Goal: Task Accomplishment & Management: Complete application form

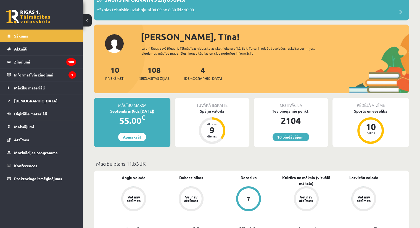
scroll to position [55, 0]
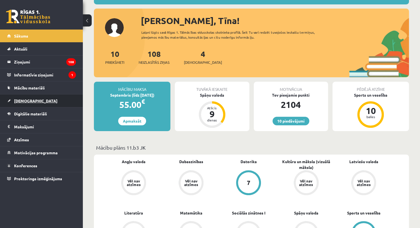
click at [20, 99] on span "[DEMOGRAPHIC_DATA]" at bounding box center [35, 100] width 43 height 5
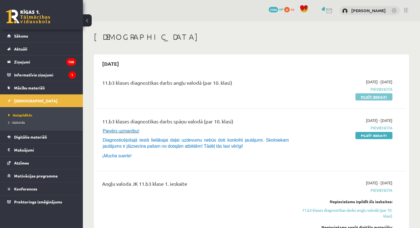
click at [375, 97] on link "Pildīt ieskaiti" at bounding box center [373, 96] width 37 height 7
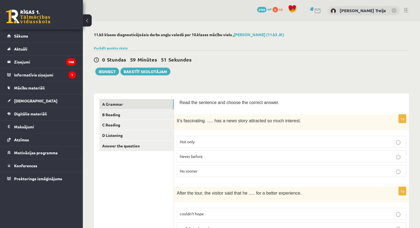
click at [217, 156] on p "Never before" at bounding box center [291, 156] width 223 height 6
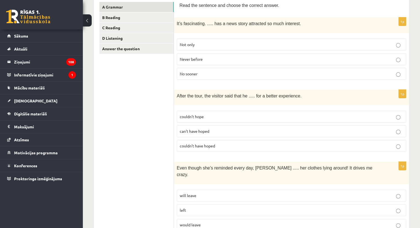
scroll to position [110, 0]
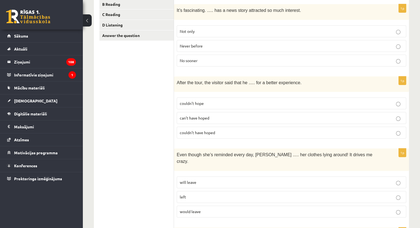
click at [217, 132] on p "couldn’t have hoped" at bounding box center [291, 133] width 223 height 6
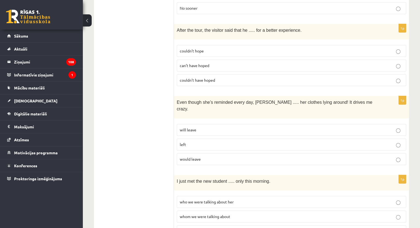
scroll to position [166, 0]
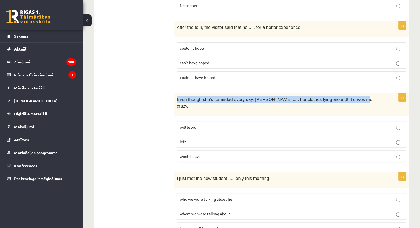
drag, startPoint x: 176, startPoint y: 98, endPoint x: 343, endPoint y: 94, distance: 167.2
click at [343, 94] on div "Even though she’s reminded every day, [PERSON_NAME] ..... her clothes lying aro…" at bounding box center [291, 104] width 235 height 22
copy span "Even though she’s reminded every day, [PERSON_NAME] ..... her clothes lying aro…"
click at [179, 100] on div "Even though she’s reminded every day, [PERSON_NAME] ..... her clothes lying aro…" at bounding box center [291, 104] width 235 height 22
drag, startPoint x: 175, startPoint y: 98, endPoint x: 203, endPoint y: 149, distance: 57.5
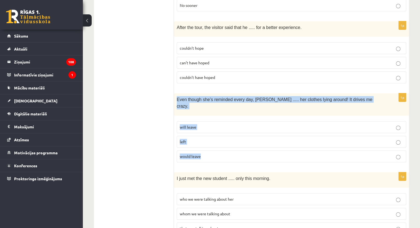
click at [203, 149] on div "1p Even though she’s reminded every day, [PERSON_NAME] ..... her clothes lying …" at bounding box center [291, 129] width 235 height 73
copy div "Even though she’s reminded every day, [PERSON_NAME] ..... her clothes lying aro…"
click at [217, 124] on p "will leave" at bounding box center [291, 127] width 223 height 6
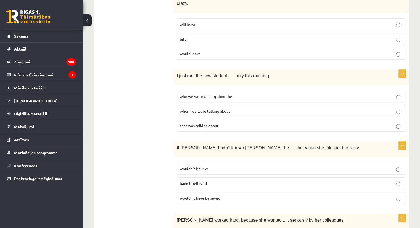
scroll to position [276, 0]
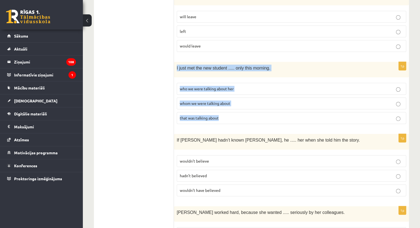
drag, startPoint x: 175, startPoint y: 57, endPoint x: 233, endPoint y: 111, distance: 78.5
click at [233, 111] on div "1p I just met the new student ..... only this morning. who we were talking abou…" at bounding box center [291, 95] width 235 height 66
copy div "I just met the new student ..... only this morning. who we were talking about h…"
click at [242, 100] on p "whom we were talking about" at bounding box center [291, 103] width 223 height 6
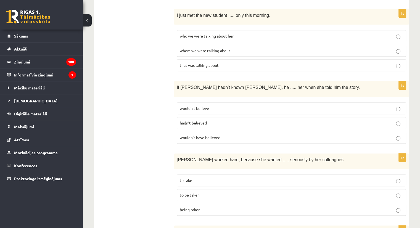
scroll to position [331, 0]
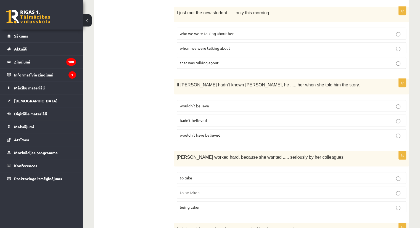
click at [219, 103] on p "wouldn’t believe" at bounding box center [291, 106] width 223 height 6
drag, startPoint x: 173, startPoint y: 72, endPoint x: 220, endPoint y: 124, distance: 70.1
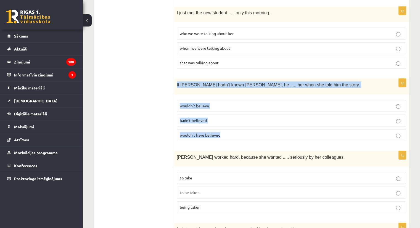
drag, startPoint x: 177, startPoint y: 76, endPoint x: 219, endPoint y: 127, distance: 66.3
click at [219, 127] on div "1p If [PERSON_NAME] hadn’t known [PERSON_NAME], he ..... her when she told him …" at bounding box center [291, 112] width 235 height 66
copy div "If [PERSON_NAME] hadn’t known [PERSON_NAME], he ..... her when she told him the…"
click at [247, 132] on p "wouldn’t have believed" at bounding box center [291, 135] width 223 height 6
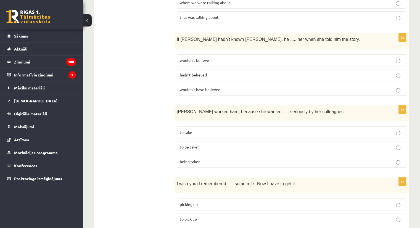
scroll to position [386, 0]
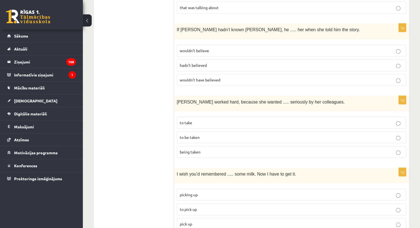
click at [202, 134] on p "to be taken" at bounding box center [291, 137] width 223 height 6
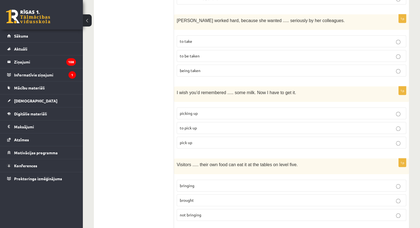
scroll to position [469, 0]
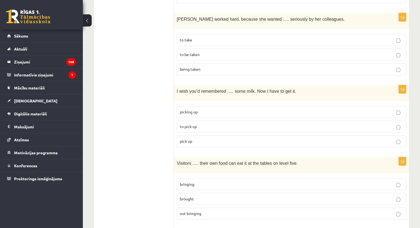
click at [207, 124] on p "to pick up" at bounding box center [291, 127] width 223 height 6
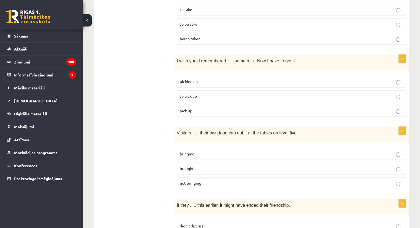
scroll to position [552, 0]
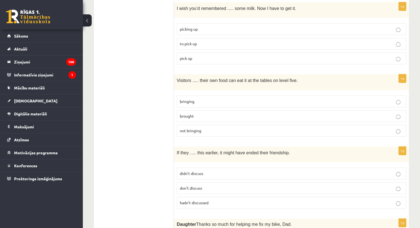
click at [223, 113] on p "brought" at bounding box center [291, 116] width 223 height 6
click at [206, 95] on label "bringing" at bounding box center [291, 101] width 229 height 12
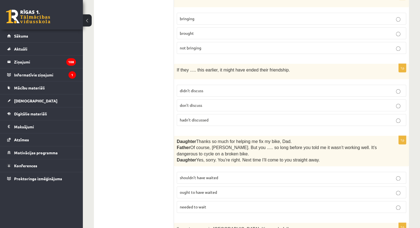
click at [199, 117] on span "hadn’t discussed" at bounding box center [194, 119] width 29 height 5
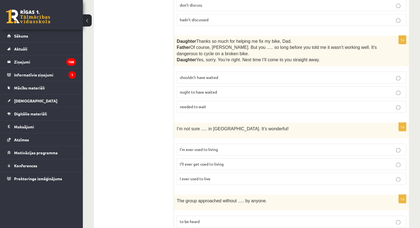
scroll to position [717, 0]
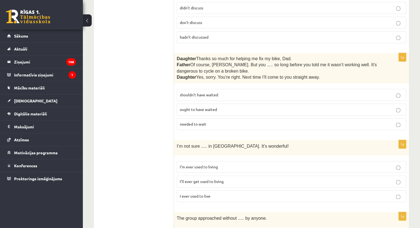
click at [231, 92] on p "shouldn’t have waited" at bounding box center [291, 95] width 223 height 6
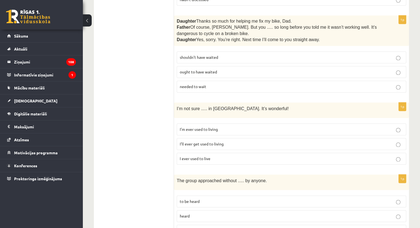
scroll to position [773, 0]
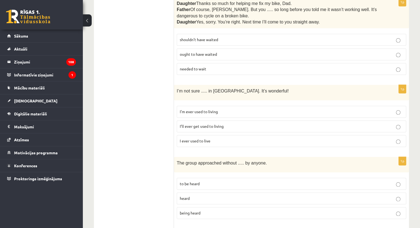
click at [228, 123] on p "I’ll ever get used to living" at bounding box center [291, 126] width 223 height 6
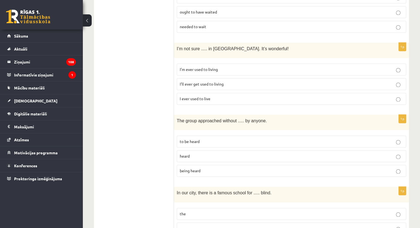
scroll to position [828, 0]
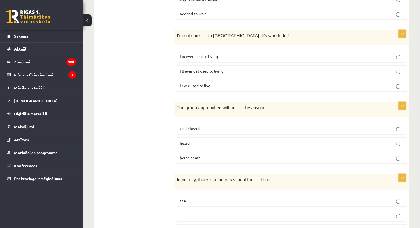
click at [207, 155] on p "being heard" at bounding box center [291, 158] width 223 height 6
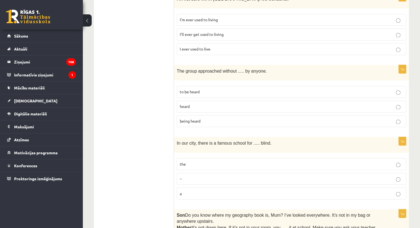
scroll to position [911, 0]
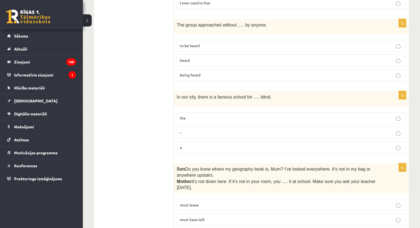
click at [210, 115] on p "the" at bounding box center [291, 118] width 223 height 6
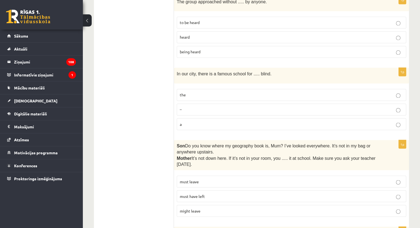
scroll to position [966, 0]
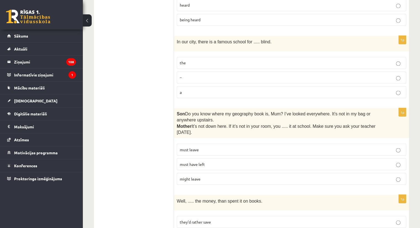
click at [217, 161] on p "must have left" at bounding box center [291, 164] width 223 height 6
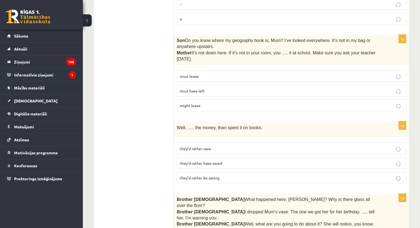
scroll to position [1048, 0]
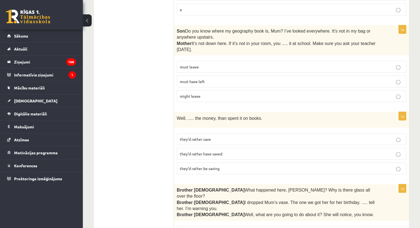
click at [227, 133] on label "they’d rather save" at bounding box center [291, 139] width 229 height 12
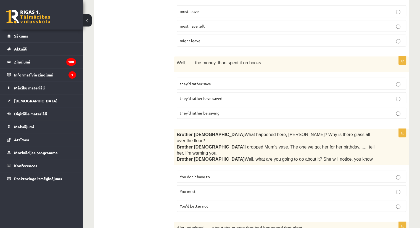
click at [217, 203] on p "You’d better not" at bounding box center [291, 206] width 223 height 6
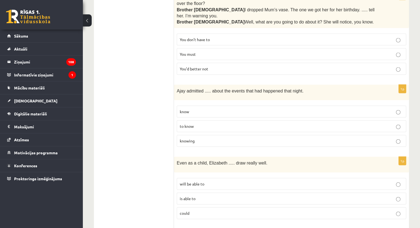
scroll to position [1242, 0]
click at [202, 123] on p "to know" at bounding box center [291, 126] width 223 height 6
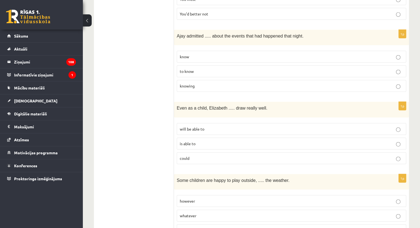
scroll to position [1297, 0]
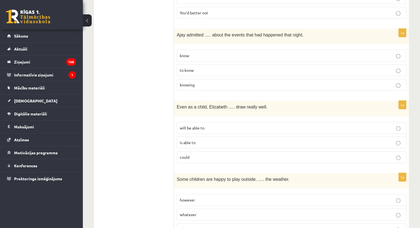
click at [208, 140] on p "is able to" at bounding box center [291, 143] width 223 height 6
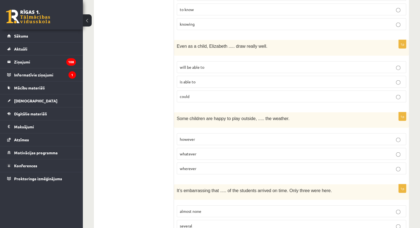
scroll to position [1363, 0]
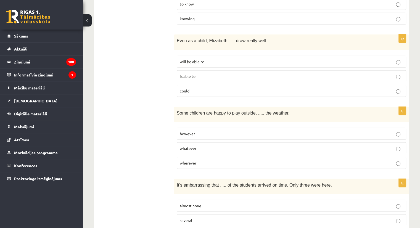
click at [212, 145] on p "whatever" at bounding box center [291, 148] width 223 height 6
click at [217, 203] on p "almost none" at bounding box center [291, 206] width 223 height 6
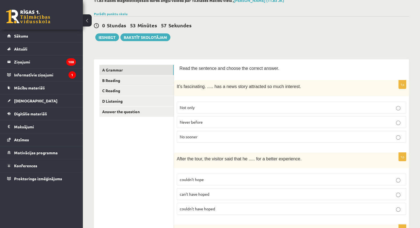
scroll to position [0, 0]
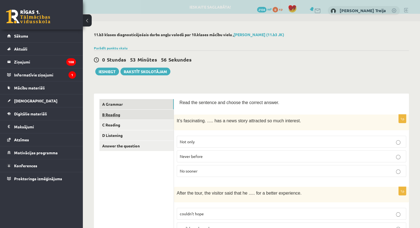
click at [104, 116] on link "B Reading" at bounding box center [136, 115] width 74 height 10
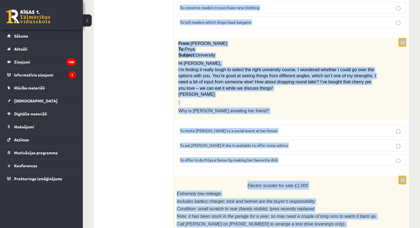
scroll to position [623, 0]
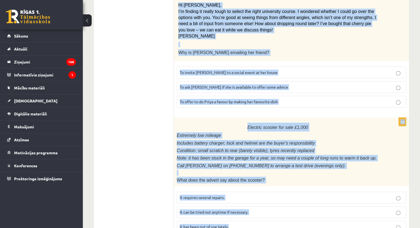
drag, startPoint x: 178, startPoint y: 48, endPoint x: 364, endPoint y: 237, distance: 265.0
drag, startPoint x: 280, startPoint y: 213, endPoint x: 280, endPoint y: 208, distance: 5.0
drag, startPoint x: 179, startPoint y: 101, endPoint x: 230, endPoint y: 202, distance: 113.3
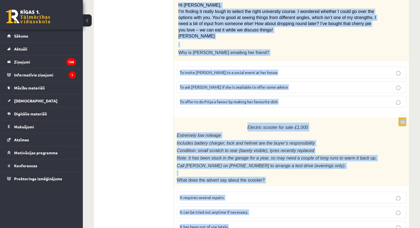
copy form "Lore ips dolo sit ametco adi elitsed doeius. 7t Incid! Utl’e do mag ali! Eni ad…"
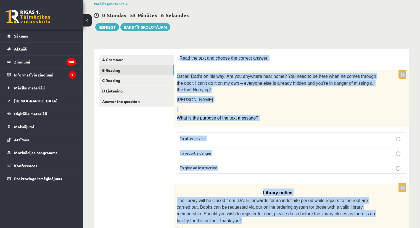
scroll to position [43, 0]
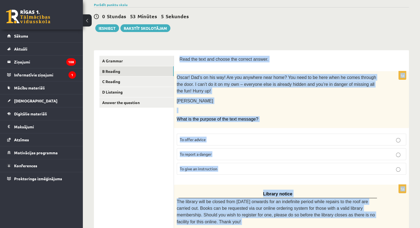
drag, startPoint x: 134, startPoint y: 183, endPoint x: 148, endPoint y: 175, distance: 15.8
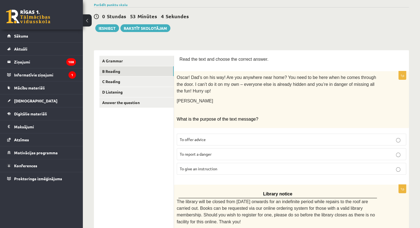
click at [216, 166] on span "To give an instruction" at bounding box center [199, 168] width 38 height 5
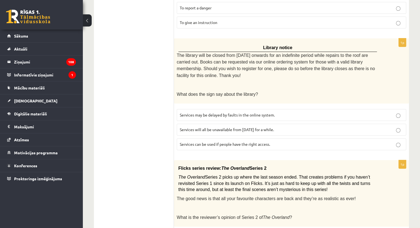
scroll to position [209, 0]
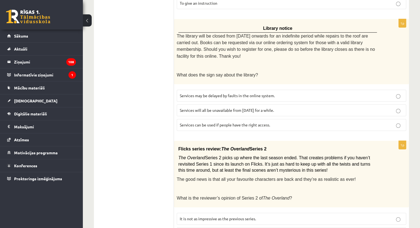
click at [267, 122] on span "Services can be used if people have the right access." at bounding box center [225, 124] width 90 height 5
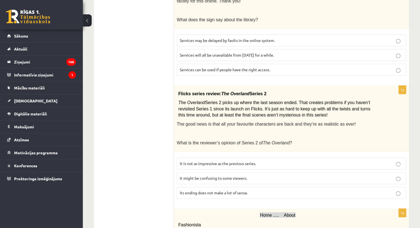
scroll to position [292, 0]
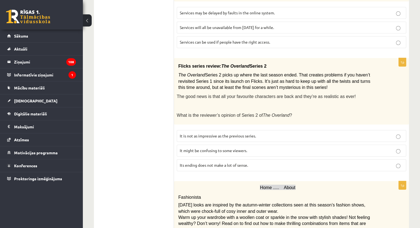
click at [249, 148] on p "It might be confusing to some viewers." at bounding box center [291, 151] width 223 height 6
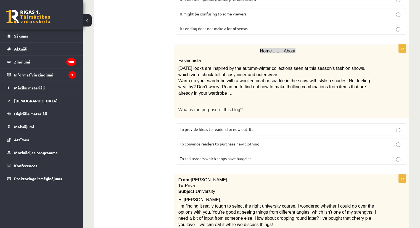
scroll to position [430, 0]
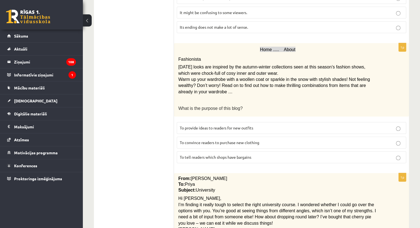
click at [249, 125] on span "To provide ideas to readers for new outfits" at bounding box center [216, 127] width 73 height 5
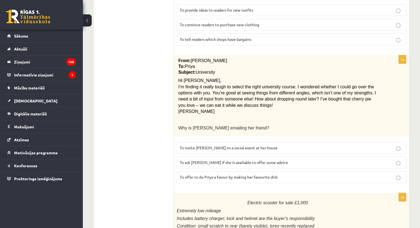
scroll to position [568, 0]
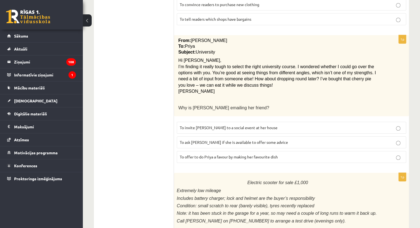
click at [262, 136] on label "To ask [PERSON_NAME] if she is available to offer some advice" at bounding box center [291, 142] width 229 height 12
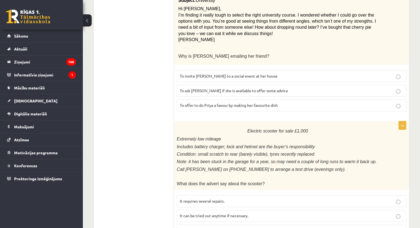
scroll to position [623, 0]
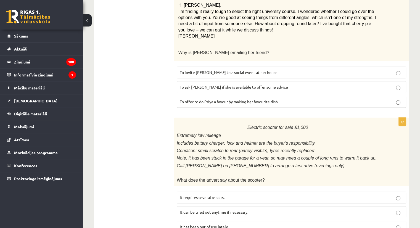
click at [236, 224] on p "It has been out of use lately." at bounding box center [291, 227] width 223 height 6
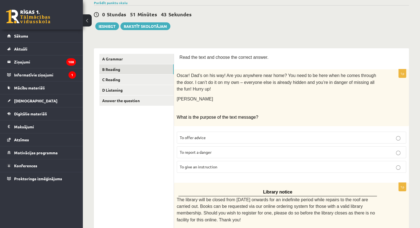
scroll to position [0, 0]
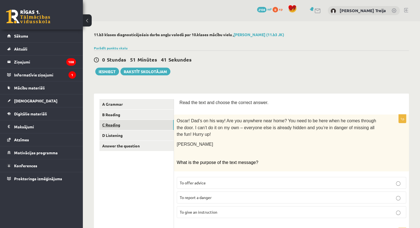
click at [121, 122] on link "C Reading" at bounding box center [136, 125] width 74 height 10
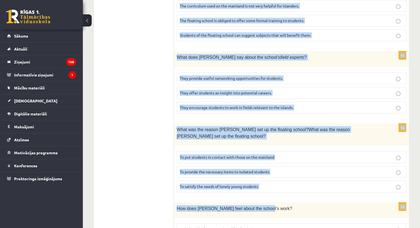
scroll to position [523, 0]
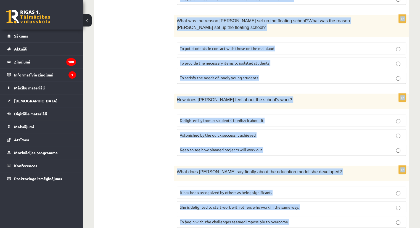
drag, startPoint x: 179, startPoint y: 103, endPoint x: 295, endPoint y: 201, distance: 151.0
copy form "Lore ips dolorsi ametc ad elitsed doeius tem incidi utl etdolor magnaa eni admi…"
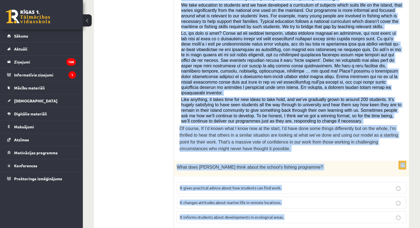
scroll to position [234, 0]
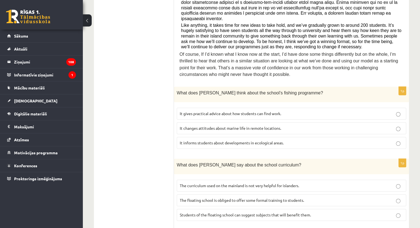
click at [156, 103] on ul "A Grammar B Reading C Reading D Listening Answer the question" at bounding box center [136, 193] width 74 height 656
click at [282, 137] on label "It informs students about developments in ecological areas." at bounding box center [291, 143] width 229 height 12
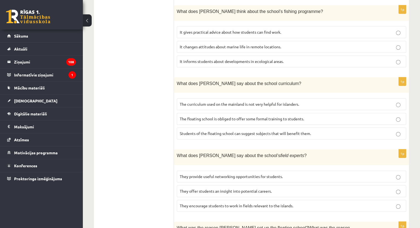
scroll to position [317, 0]
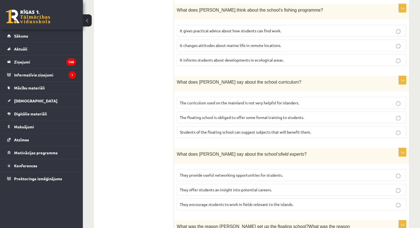
click at [300, 100] on p "The curriculum used on the mainland is not very helpful for islanders." at bounding box center [291, 103] width 223 height 6
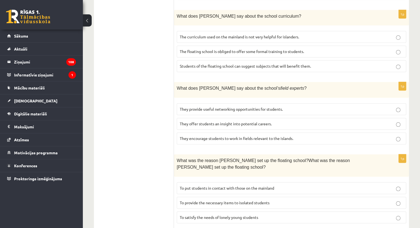
scroll to position [400, 0]
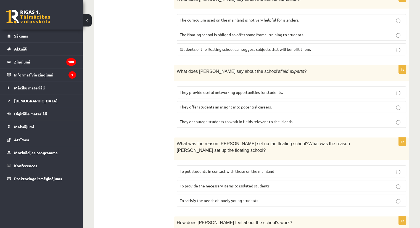
click at [278, 104] on p "They offer students an insight into potential careers." at bounding box center [291, 107] width 223 height 6
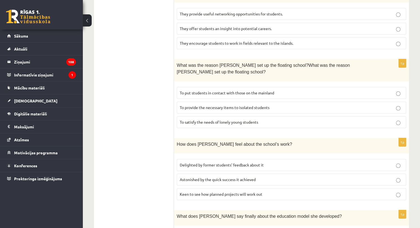
scroll to position [483, 0]
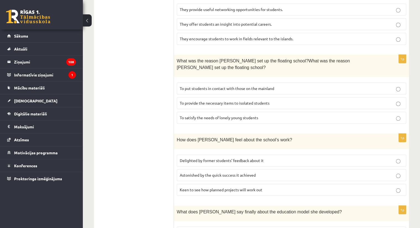
click at [275, 97] on label "To provide the necessary items to isolated students" at bounding box center [291, 103] width 229 height 12
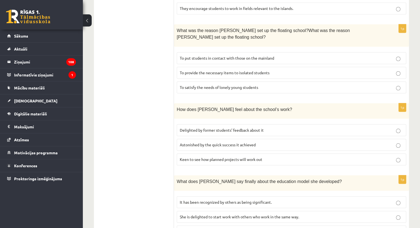
scroll to position [523, 0]
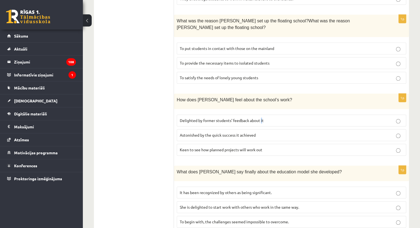
click at [262, 118] on span "Delighted by former students’ feedback about it" at bounding box center [222, 120] width 84 height 5
click at [272, 190] on p "It has been recognized by others as being significant." at bounding box center [291, 193] width 223 height 6
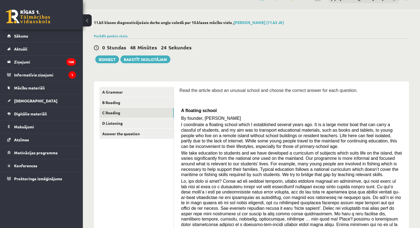
scroll to position [0, 0]
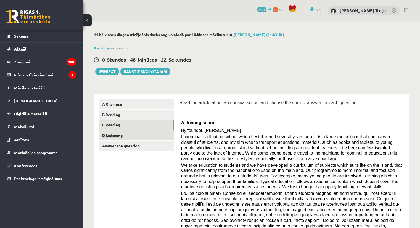
click at [118, 136] on link "D Listening" at bounding box center [136, 135] width 74 height 10
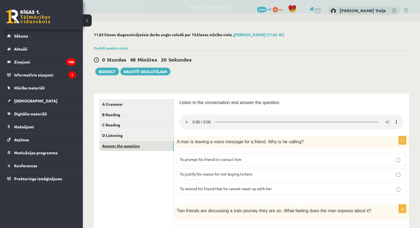
click at [123, 145] on link "Answer the question" at bounding box center [136, 146] width 74 height 10
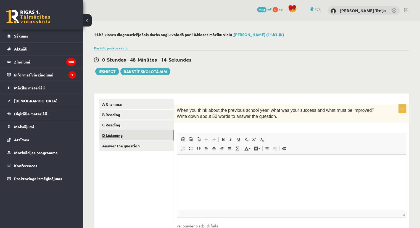
click at [117, 135] on link "D Listening" at bounding box center [136, 135] width 74 height 10
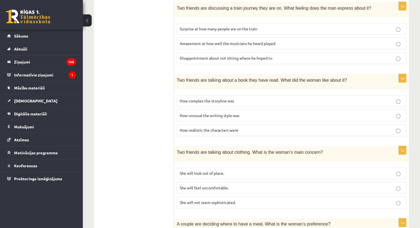
scroll to position [340, 0]
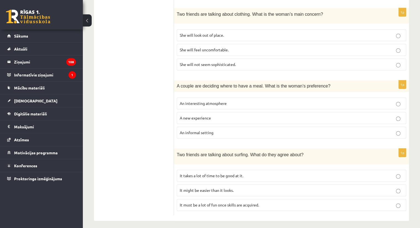
click at [247, 173] on p "It takes a lot of time to be good at it." at bounding box center [291, 176] width 223 height 6
click at [264, 202] on p "It must be a lot of fun once skills are acquired." at bounding box center [291, 205] width 223 height 6
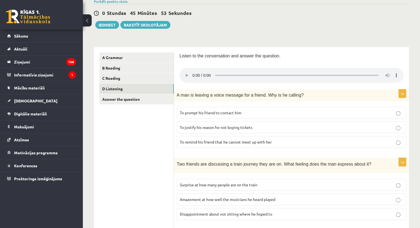
scroll to position [37, 0]
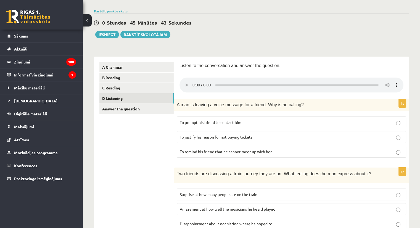
click at [231, 122] on span "To prompt his friend to contact him" at bounding box center [211, 122] width 62 height 5
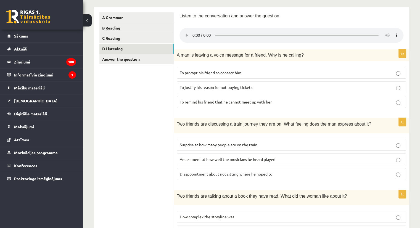
scroll to position [175, 0]
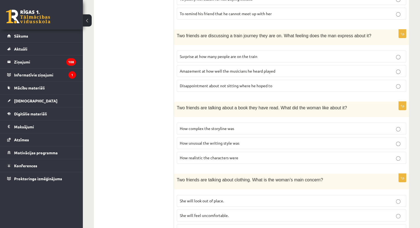
click at [225, 159] on label "How realistic the characters were" at bounding box center [291, 158] width 229 height 12
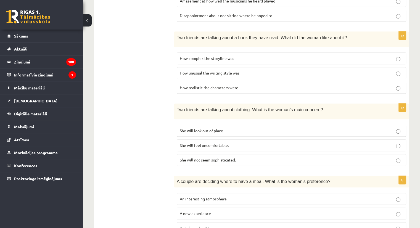
scroll to position [258, 0]
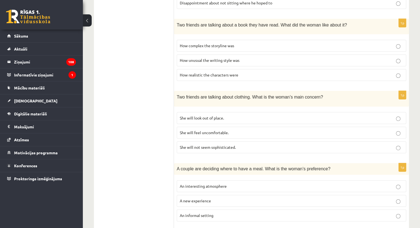
click at [235, 119] on label "She will look out of place." at bounding box center [291, 118] width 229 height 12
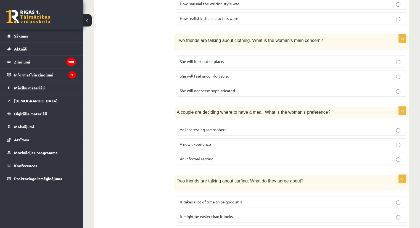
scroll to position [331, 0]
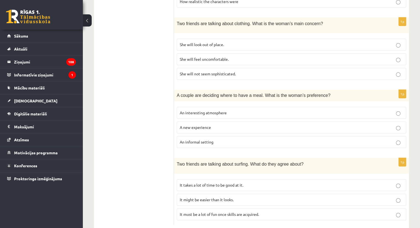
click at [217, 139] on p "An informal setting" at bounding box center [291, 142] width 223 height 6
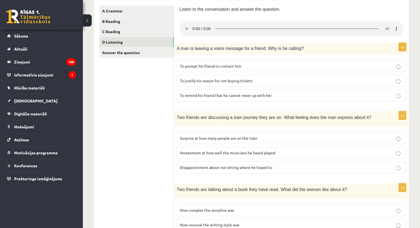
scroll to position [110, 0]
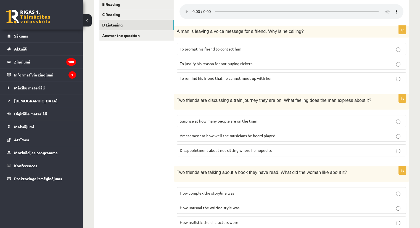
click at [278, 150] on p "Disappointment about not sitting where he hoped to" at bounding box center [291, 150] width 223 height 6
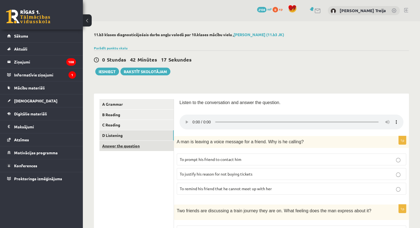
click at [114, 145] on link "Answer the question" at bounding box center [136, 146] width 74 height 10
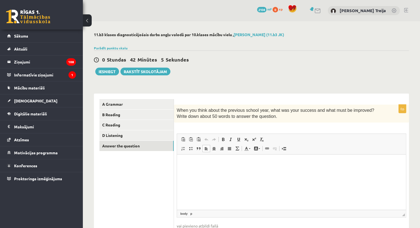
click at [205, 159] on html at bounding box center [291, 162] width 229 height 17
click at [256, 164] on p "**********" at bounding box center [291, 163] width 218 height 6
click at [254, 163] on p "**********" at bounding box center [291, 163] width 218 height 6
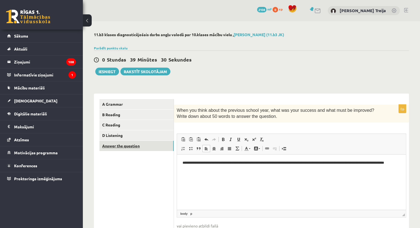
click at [125, 146] on link "Answer the question" at bounding box center [136, 146] width 74 height 10
click at [114, 129] on link "C Reading" at bounding box center [136, 125] width 74 height 10
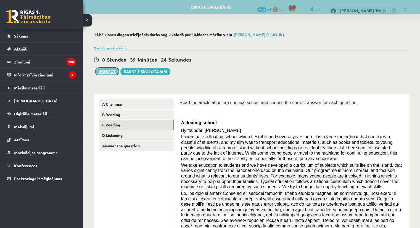
click at [109, 73] on button "Iesniegt" at bounding box center [107, 72] width 24 height 8
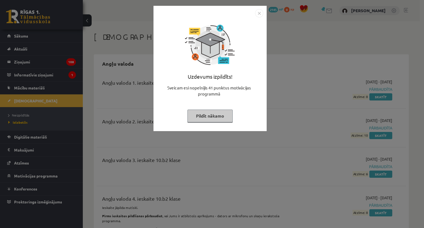
click at [220, 116] on button "Pildīt nākamo" at bounding box center [209, 116] width 45 height 13
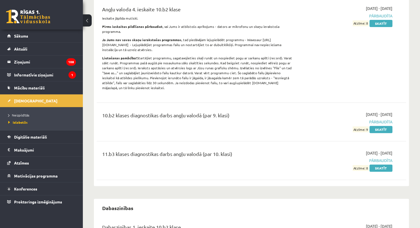
scroll to position [193, 0]
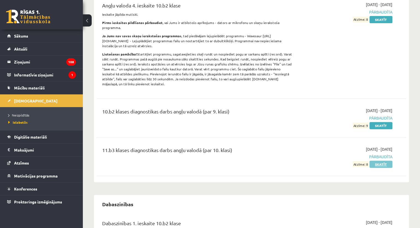
click at [384, 161] on link "Skatīt" at bounding box center [380, 164] width 23 height 7
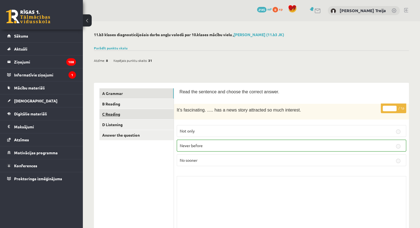
click at [117, 110] on link "C Reading" at bounding box center [136, 114] width 74 height 10
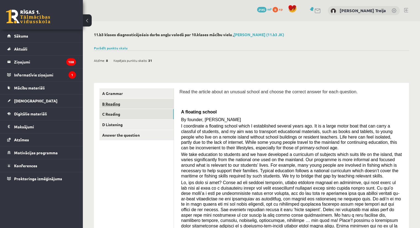
click at [118, 107] on link "B Reading" at bounding box center [136, 104] width 74 height 10
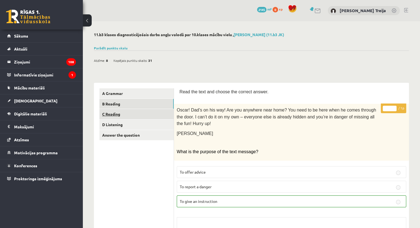
click at [114, 119] on link "C Reading" at bounding box center [136, 114] width 74 height 10
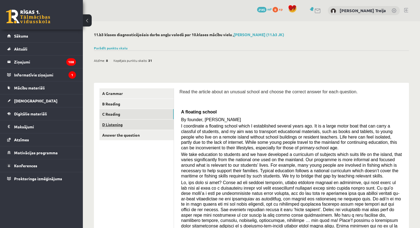
click at [125, 123] on link "D Listening" at bounding box center [136, 124] width 74 height 10
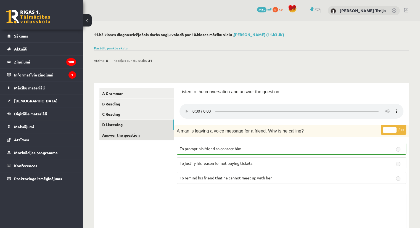
click at [118, 135] on link "Answer the question" at bounding box center [136, 135] width 74 height 10
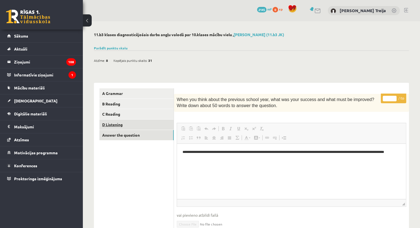
click at [124, 126] on link "D Listening" at bounding box center [136, 124] width 74 height 10
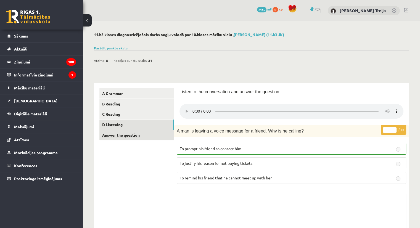
click at [120, 136] on link "Answer the question" at bounding box center [136, 135] width 74 height 10
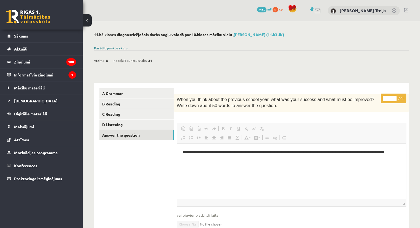
click at [109, 47] on link "Parādīt punktu skalu" at bounding box center [111, 48] width 34 height 4
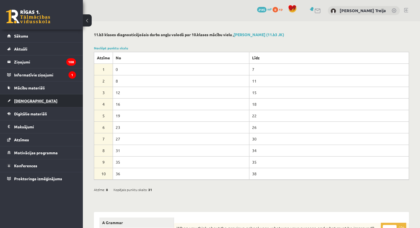
click at [26, 100] on span "[DEMOGRAPHIC_DATA]" at bounding box center [35, 100] width 43 height 5
